Goal: Navigation & Orientation: Understand site structure

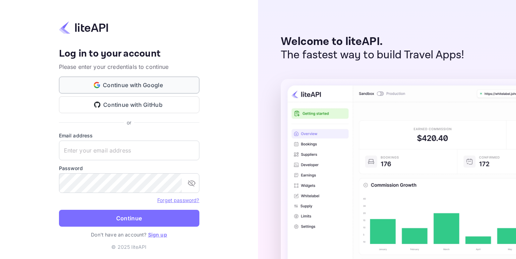
click at [125, 85] on button "Continue with Google" at bounding box center [129, 84] width 140 height 17
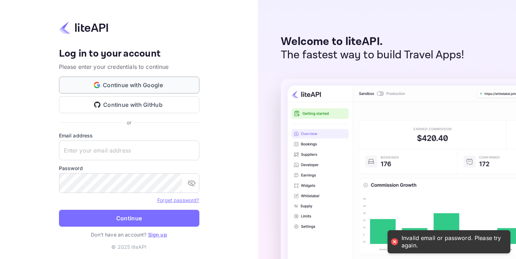
click at [150, 80] on button "Continue with Google" at bounding box center [129, 84] width 140 height 17
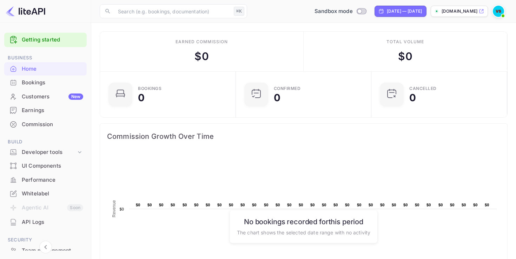
click at [42, 99] on div "Customers New" at bounding box center [52, 97] width 61 height 8
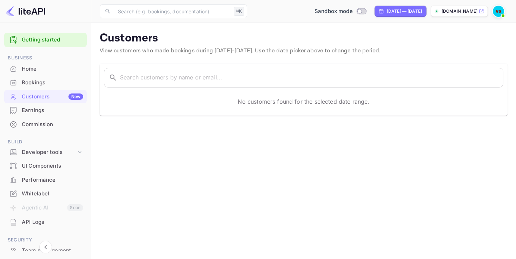
scroll to position [27, 0]
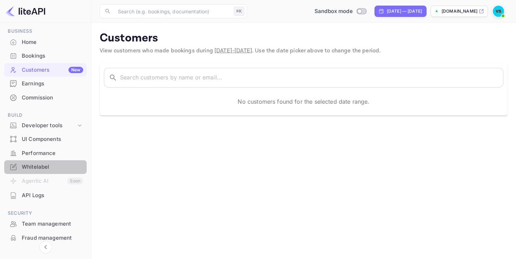
click at [45, 162] on div "Whitelabel" at bounding box center [45, 167] width 82 height 14
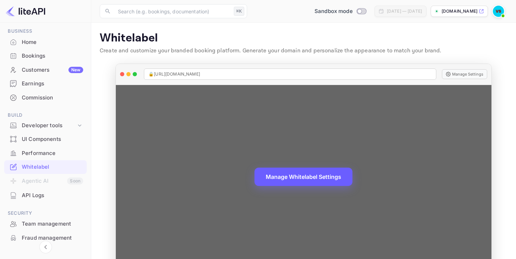
click at [293, 181] on button "Manage Whitelabel Settings" at bounding box center [303, 176] width 98 height 18
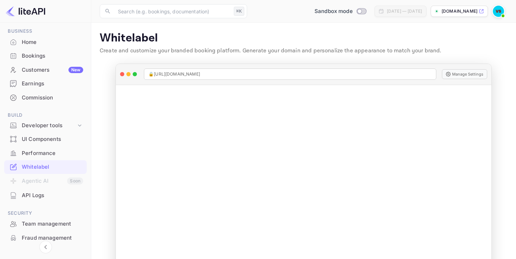
click at [41, 139] on div "UI Components" at bounding box center [52, 139] width 61 height 8
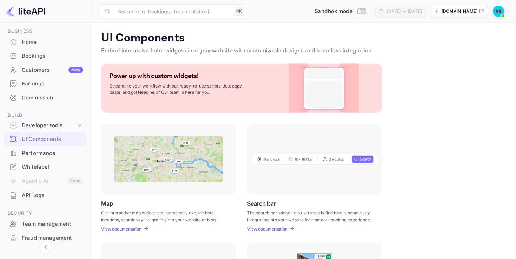
click at [40, 123] on div "Developer tools" at bounding box center [49, 125] width 54 height 8
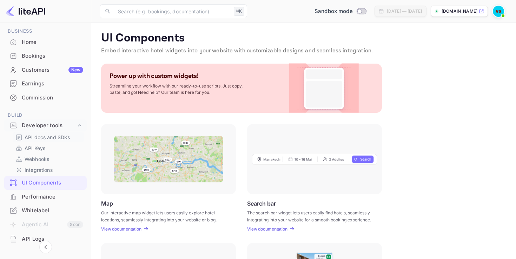
click at [44, 140] on p "API docs and SDKs" at bounding box center [48, 136] width 46 height 7
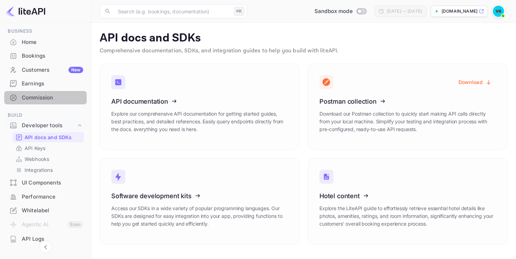
click at [47, 98] on div "Commission" at bounding box center [52, 98] width 61 height 8
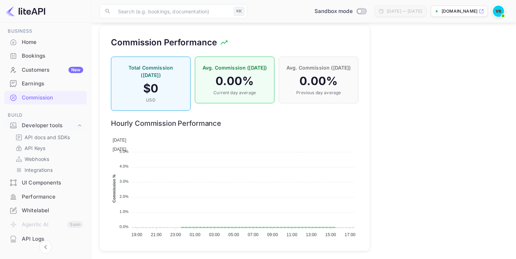
scroll to position [496, 0]
